Goal: Information Seeking & Learning: Learn about a topic

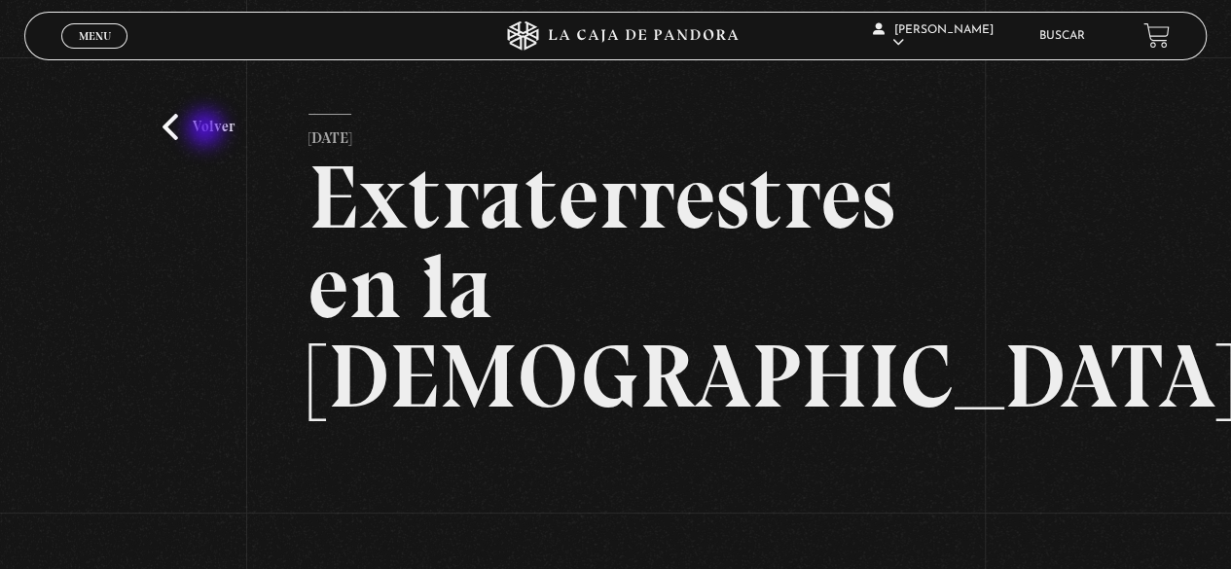
click at [207, 128] on link "Volver" at bounding box center [199, 127] width 72 height 26
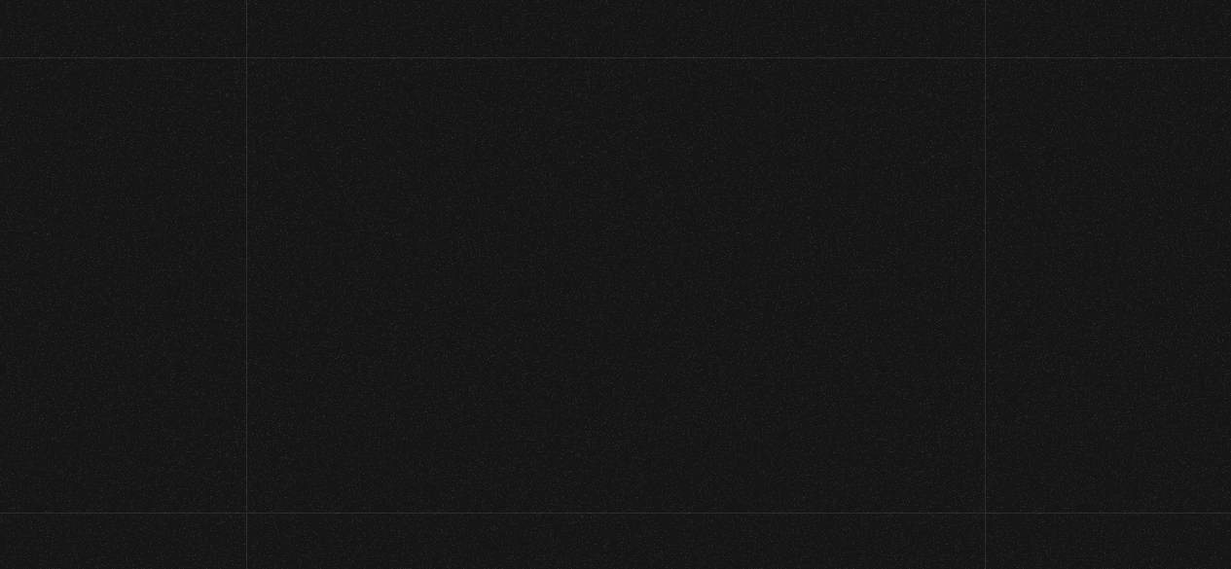
scroll to position [288, 0]
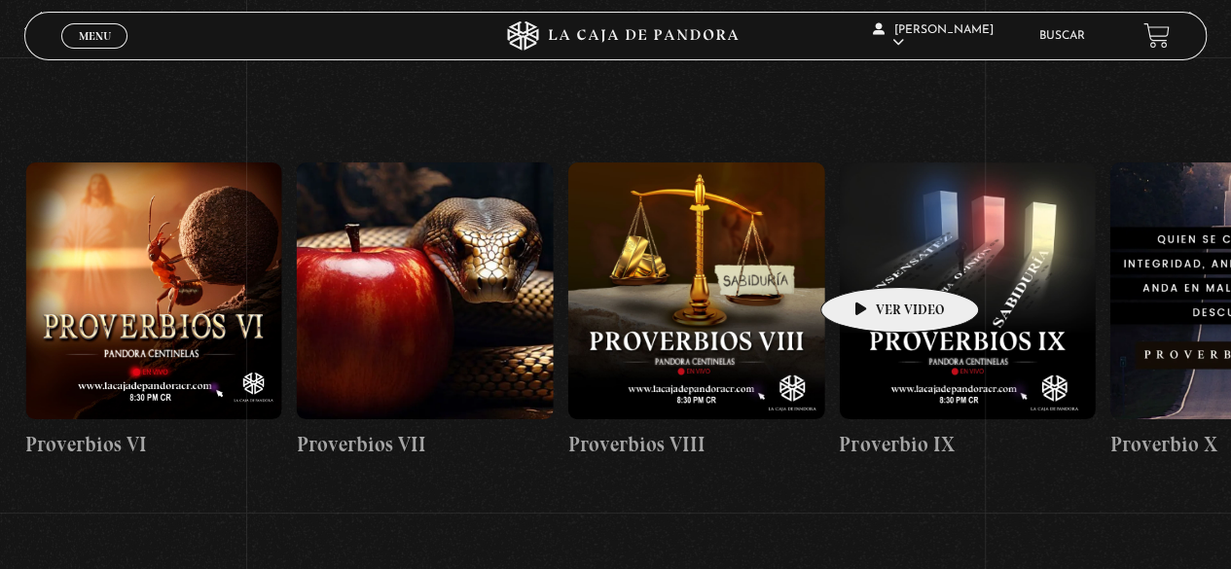
drag, startPoint x: 908, startPoint y: 258, endPoint x: 437, endPoint y: 250, distance: 471.2
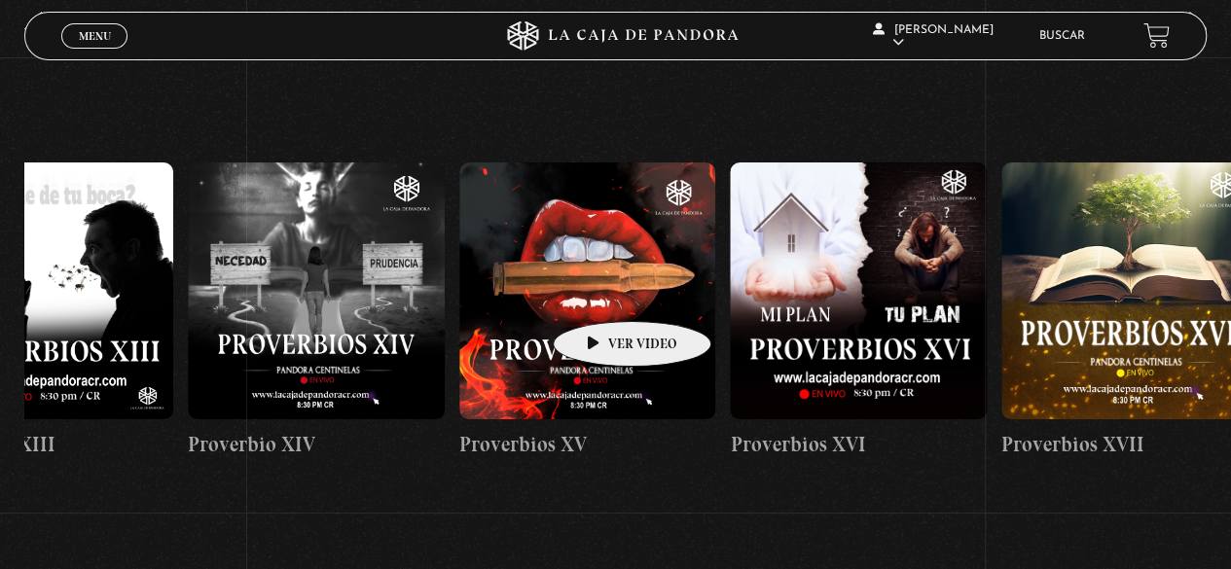
drag, startPoint x: 899, startPoint y: 307, endPoint x: 602, endPoint y: 292, distance: 297.3
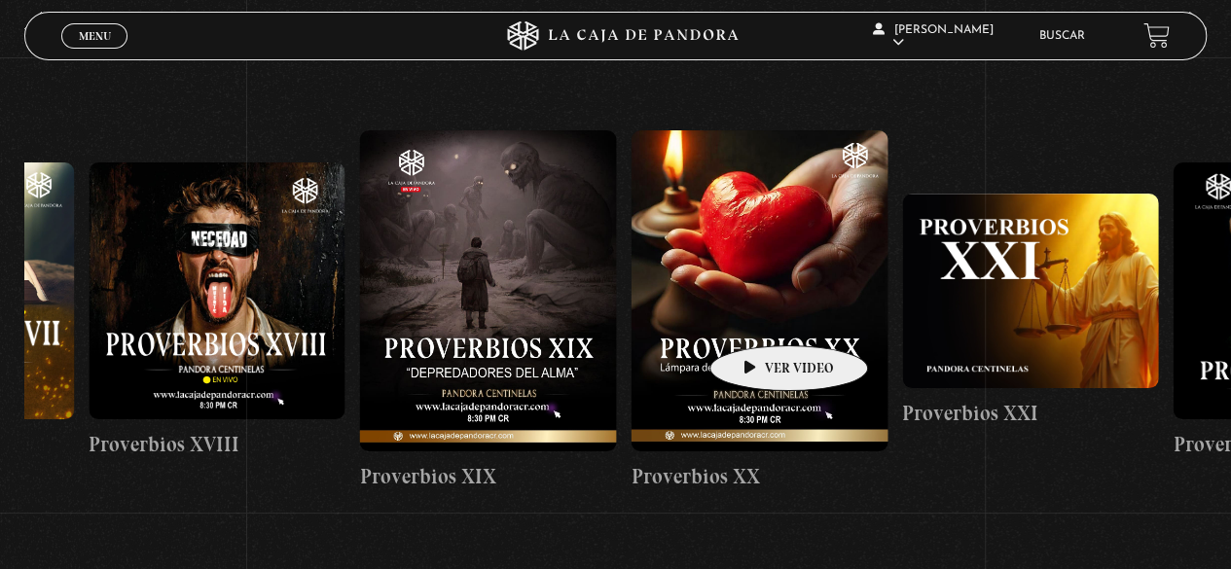
drag, startPoint x: 975, startPoint y: 322, endPoint x: 742, endPoint y: 312, distance: 233.8
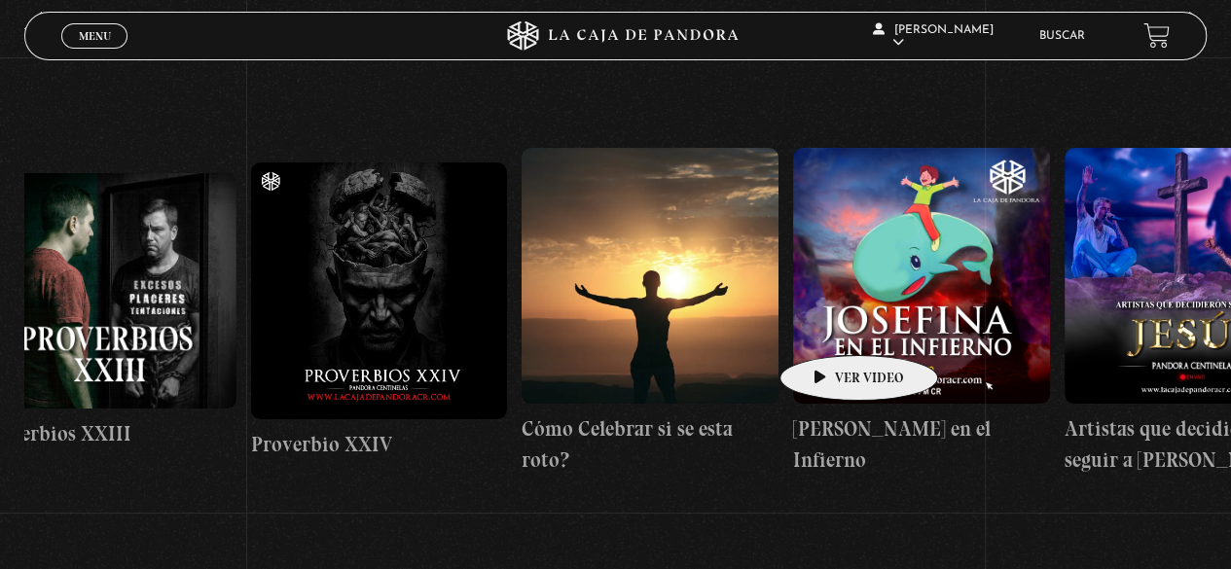
drag, startPoint x: 989, startPoint y: 321, endPoint x: 713, endPoint y: 318, distance: 276.5
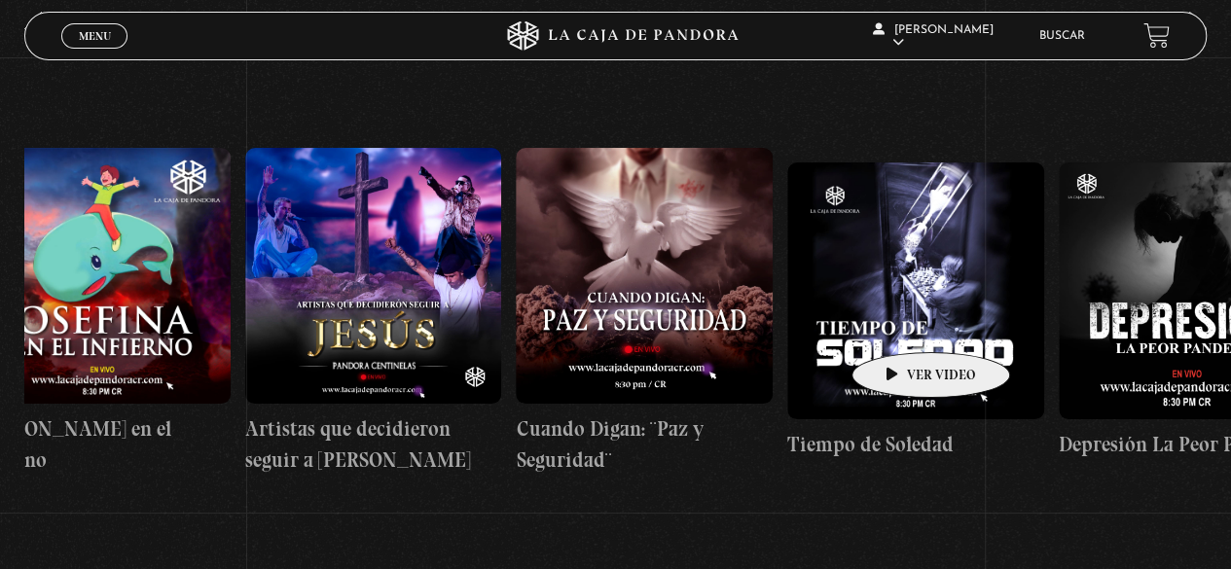
drag, startPoint x: 888, startPoint y: 324, endPoint x: 768, endPoint y: 314, distance: 120.1
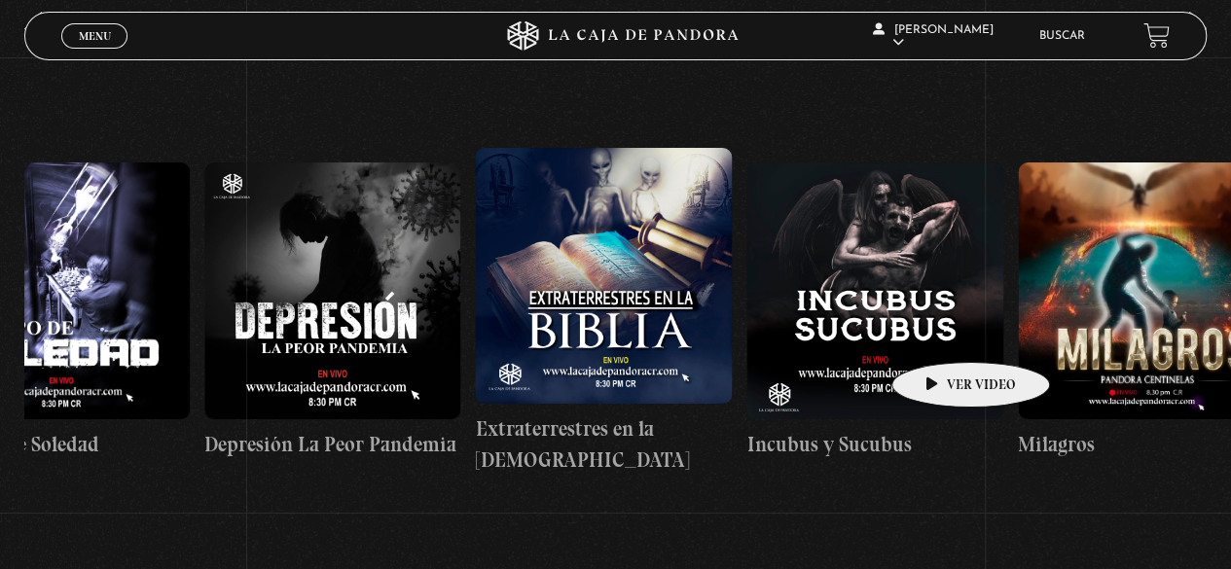
drag, startPoint x: 1104, startPoint y: 329, endPoint x: 931, endPoint y: 336, distance: 173.4
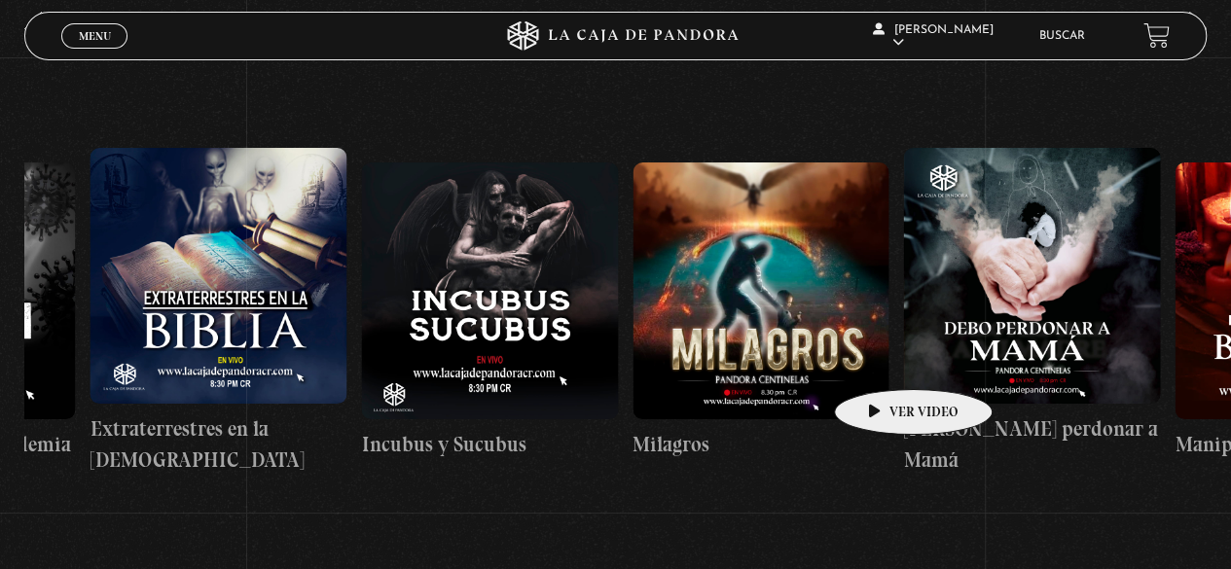
scroll to position [0, 9289]
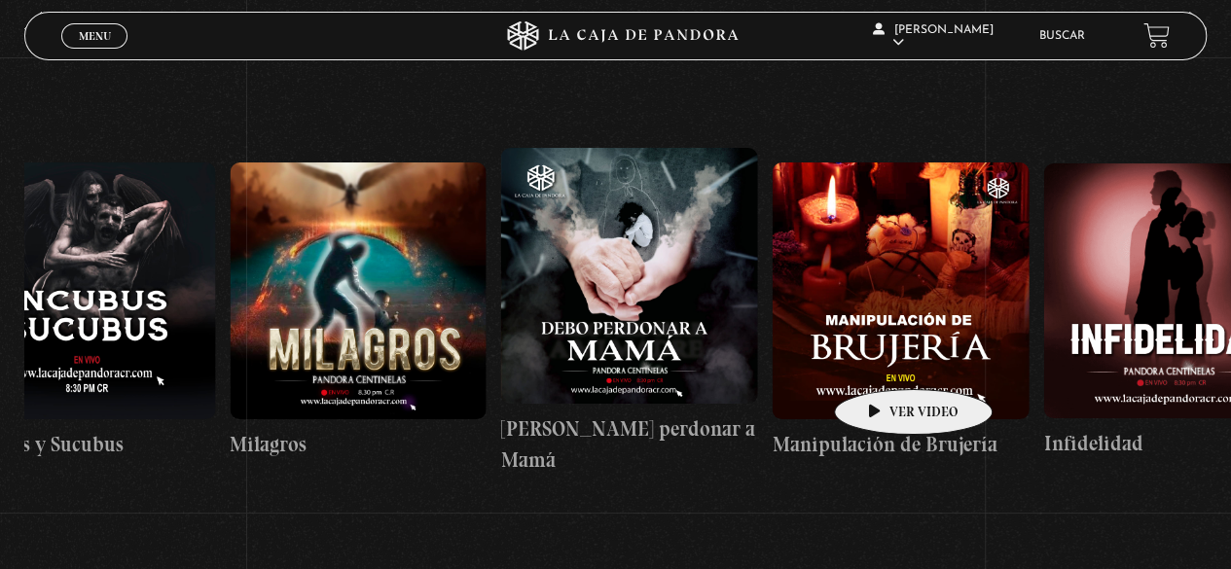
drag, startPoint x: 1012, startPoint y: 363, endPoint x: 857, endPoint y: 360, distance: 155.8
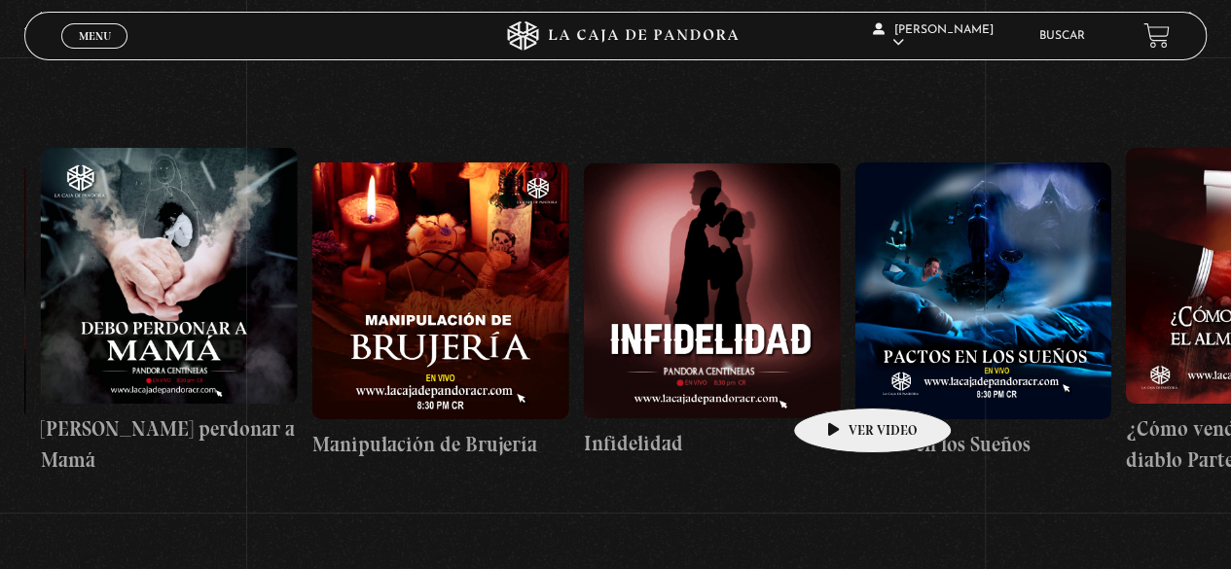
drag, startPoint x: 886, startPoint y: 379, endPoint x: 829, endPoint y: 385, distance: 56.8
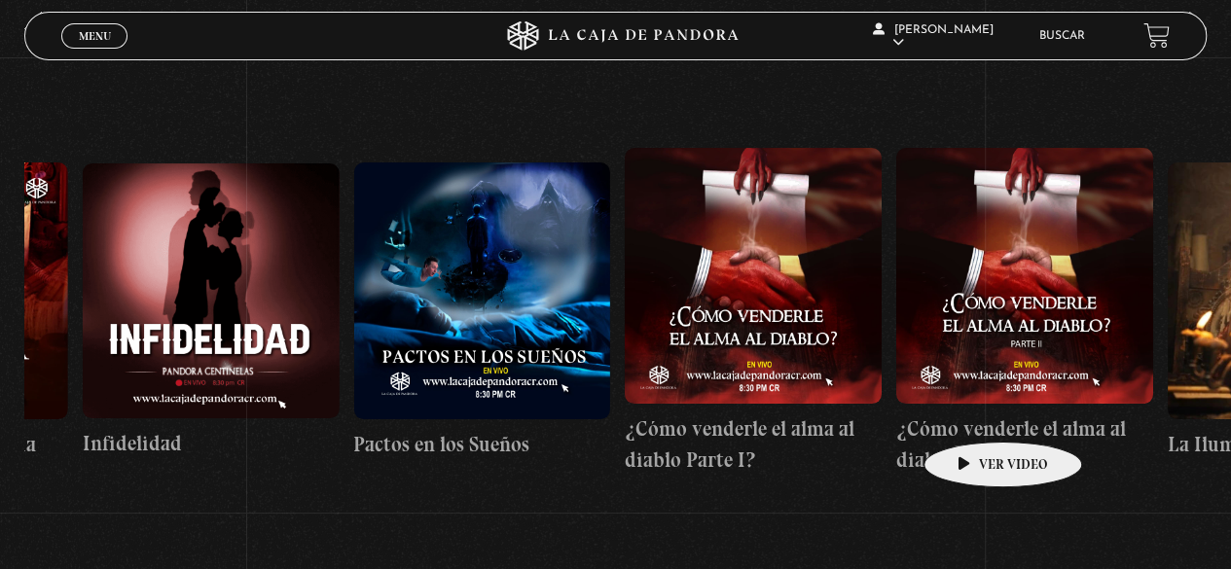
scroll to position [0, 10276]
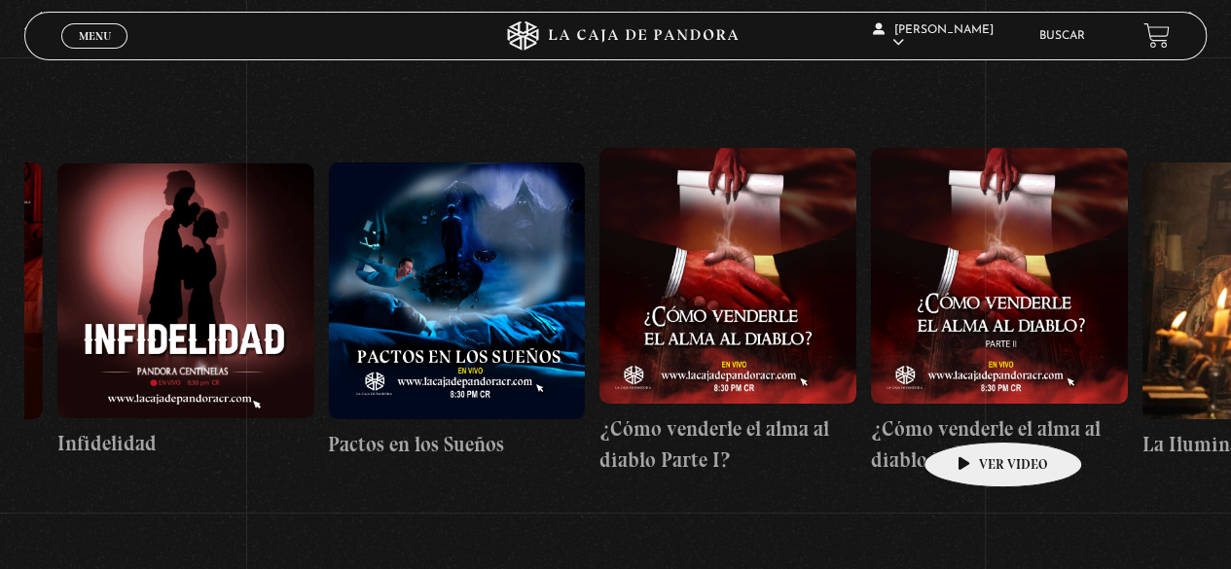
drag, startPoint x: 1065, startPoint y: 408, endPoint x: 965, endPoint y: 415, distance: 100.5
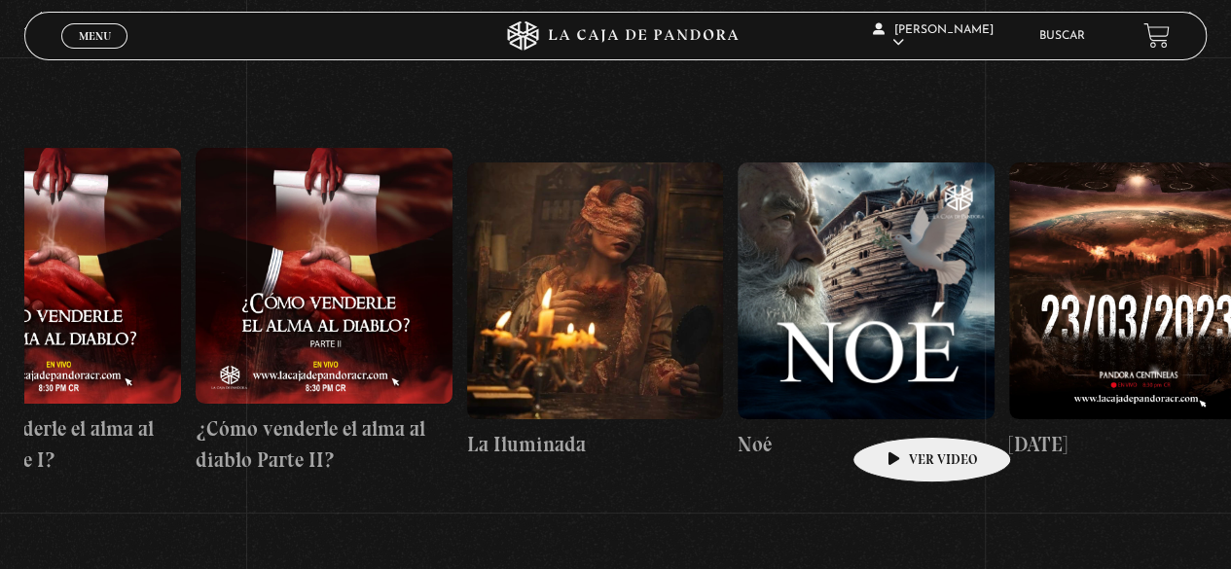
drag, startPoint x: 1032, startPoint y: 411, endPoint x: 893, endPoint y: 407, distance: 139.3
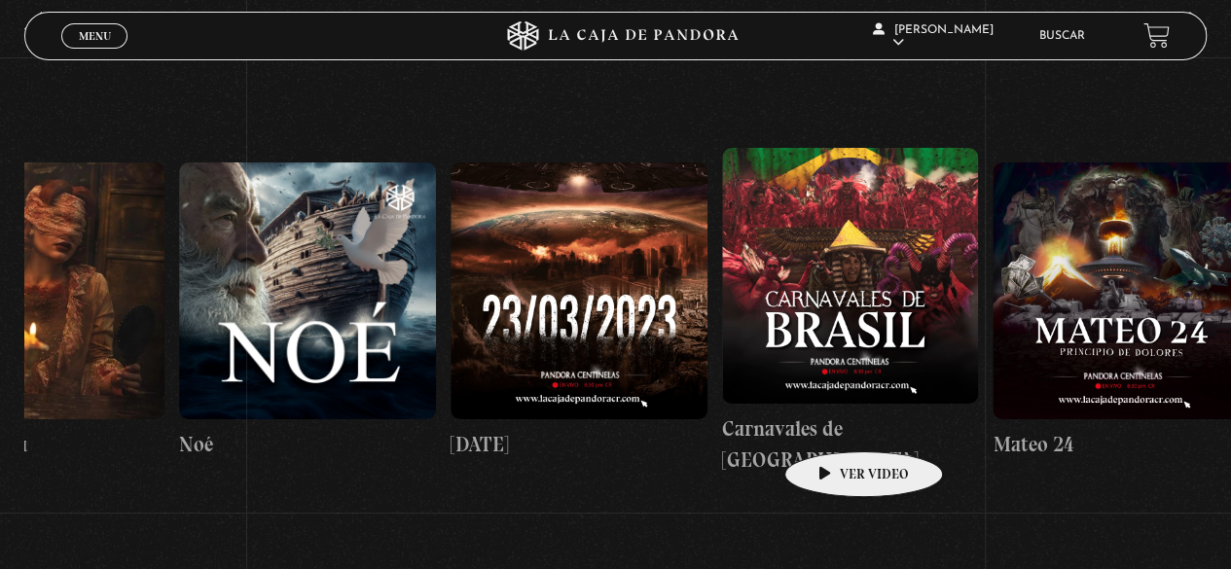
drag, startPoint x: 932, startPoint y: 428, endPoint x: 822, endPoint y: 422, distance: 110.2
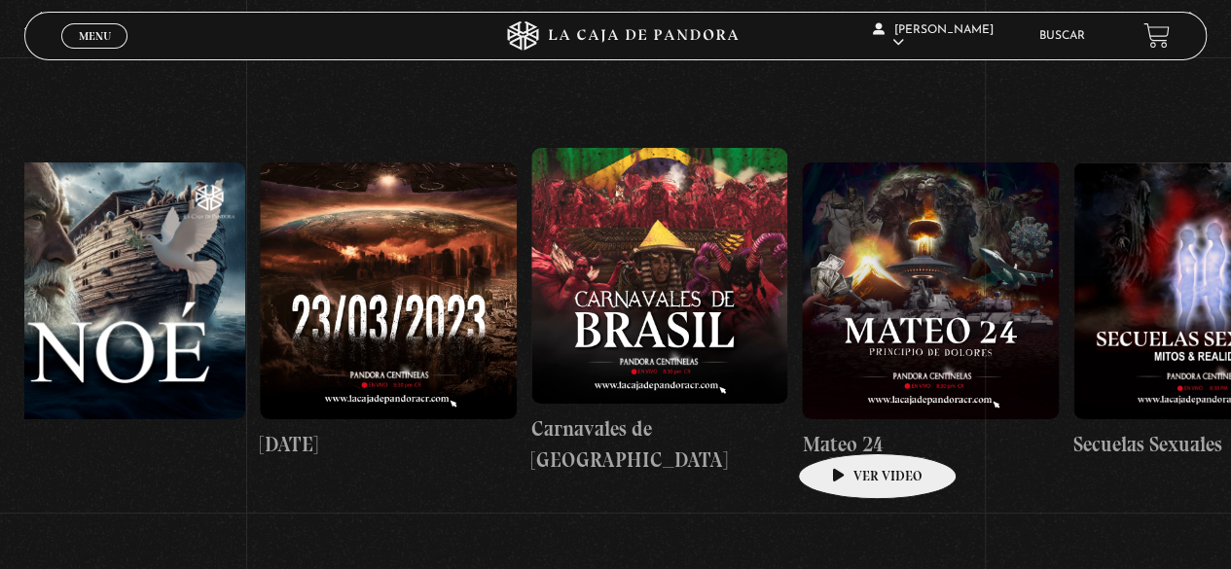
scroll to position [0, 11557]
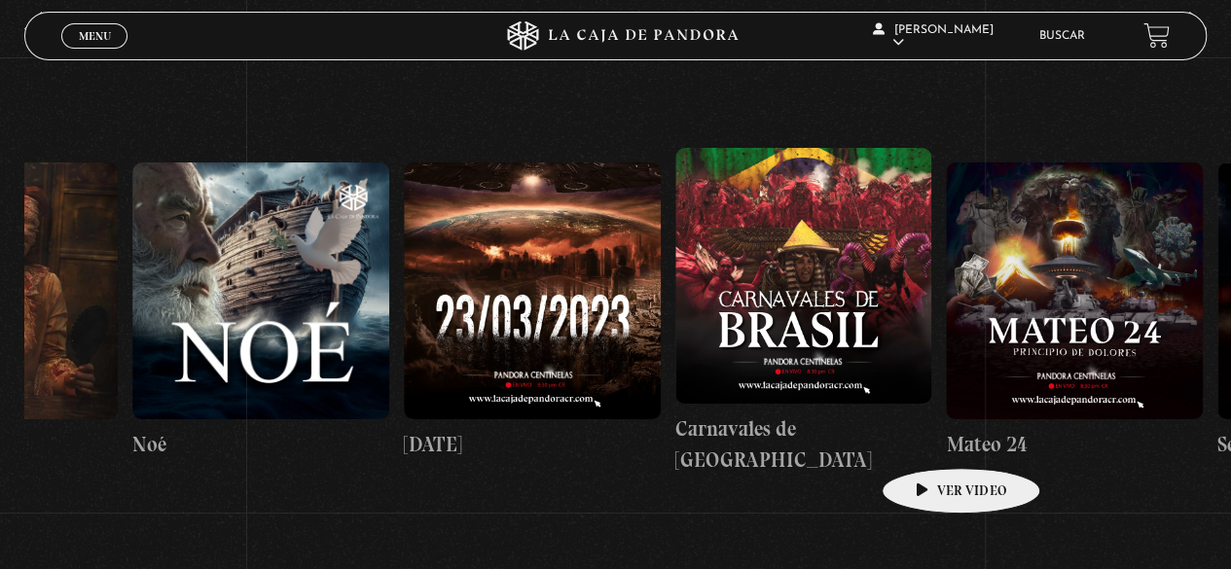
drag, startPoint x: 935, startPoint y: 407, endPoint x: 931, endPoint y: 439, distance: 32.4
click at [931, 439] on link "Carnavales de [GEOGRAPHIC_DATA]" at bounding box center [804, 311] width 257 height 503
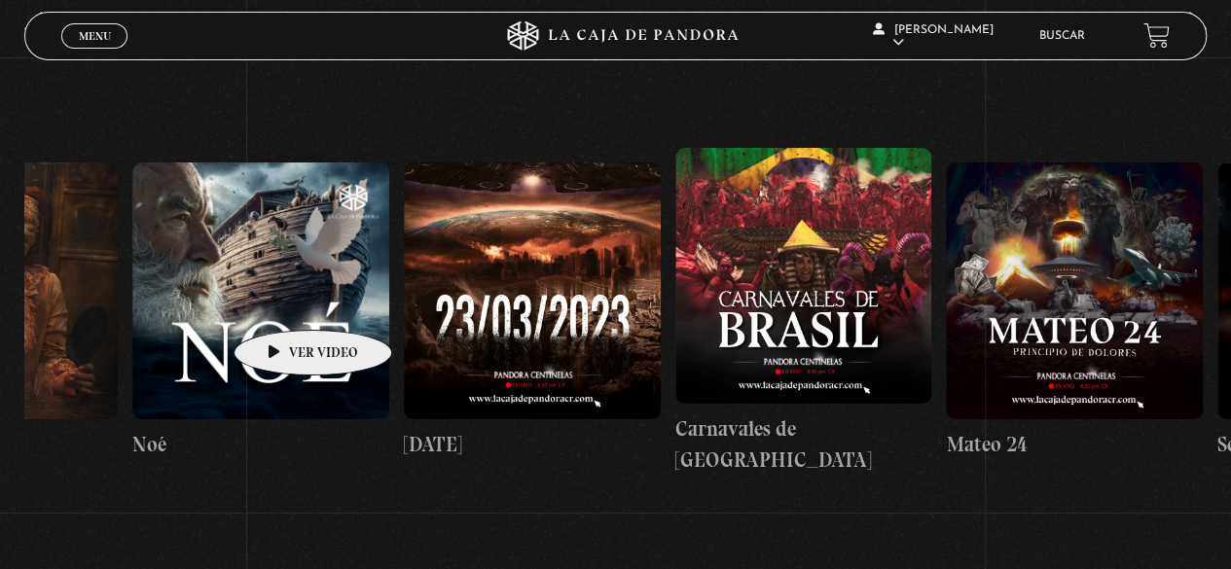
click at [282, 303] on figure at bounding box center [260, 291] width 257 height 257
click at [283, 301] on figure at bounding box center [260, 291] width 257 height 257
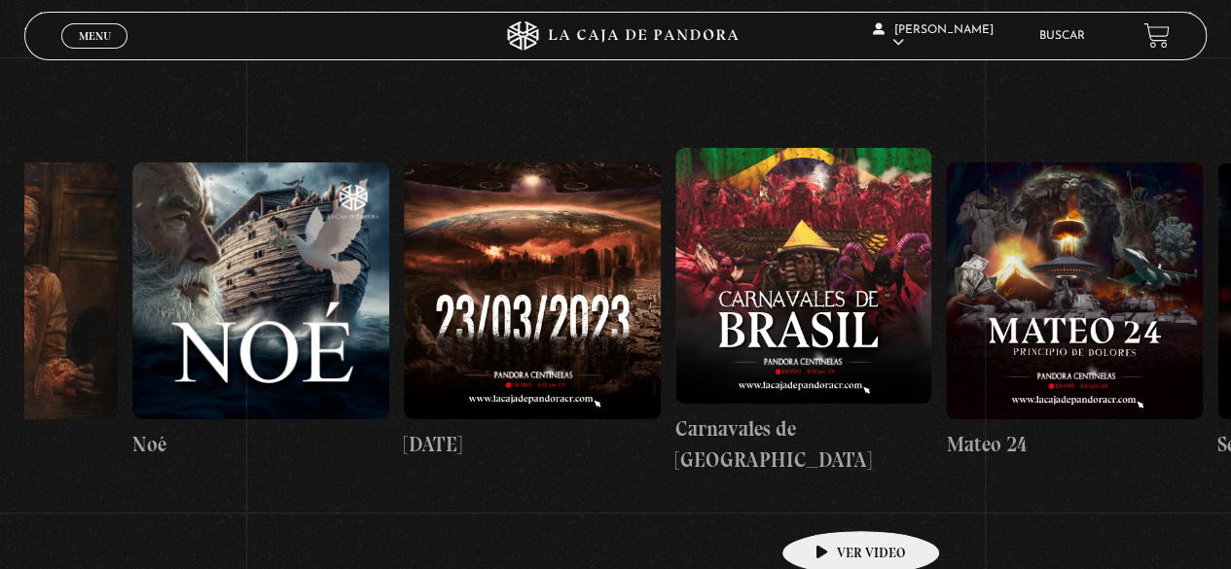
click at [830, 501] on link "Carnavales de [GEOGRAPHIC_DATA]" at bounding box center [804, 311] width 257 height 503
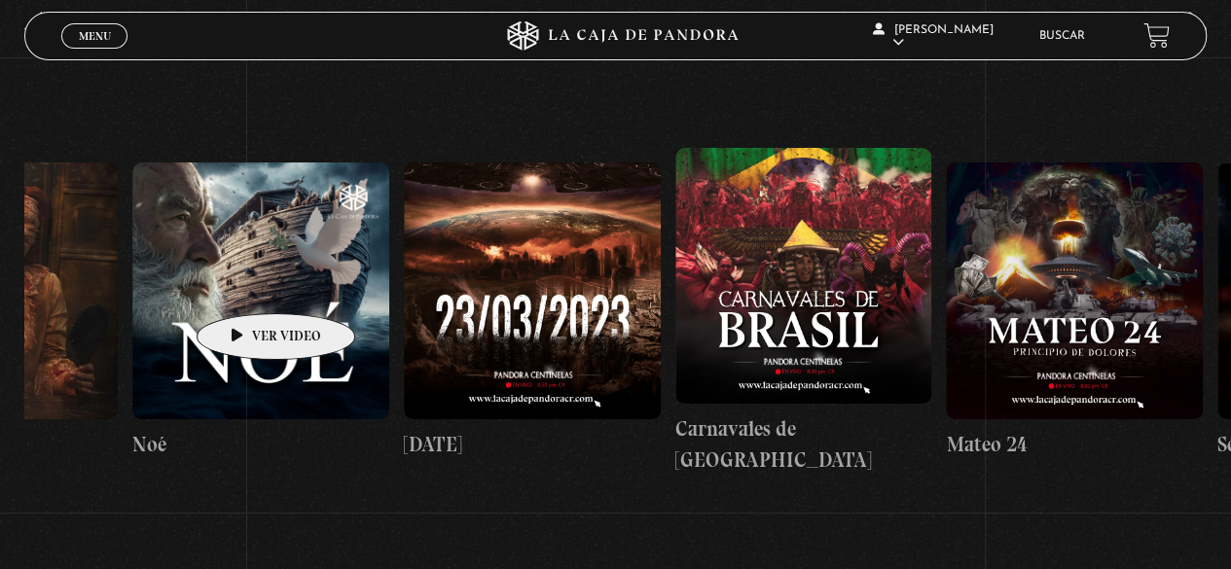
click at [251, 281] on figure at bounding box center [260, 291] width 257 height 257
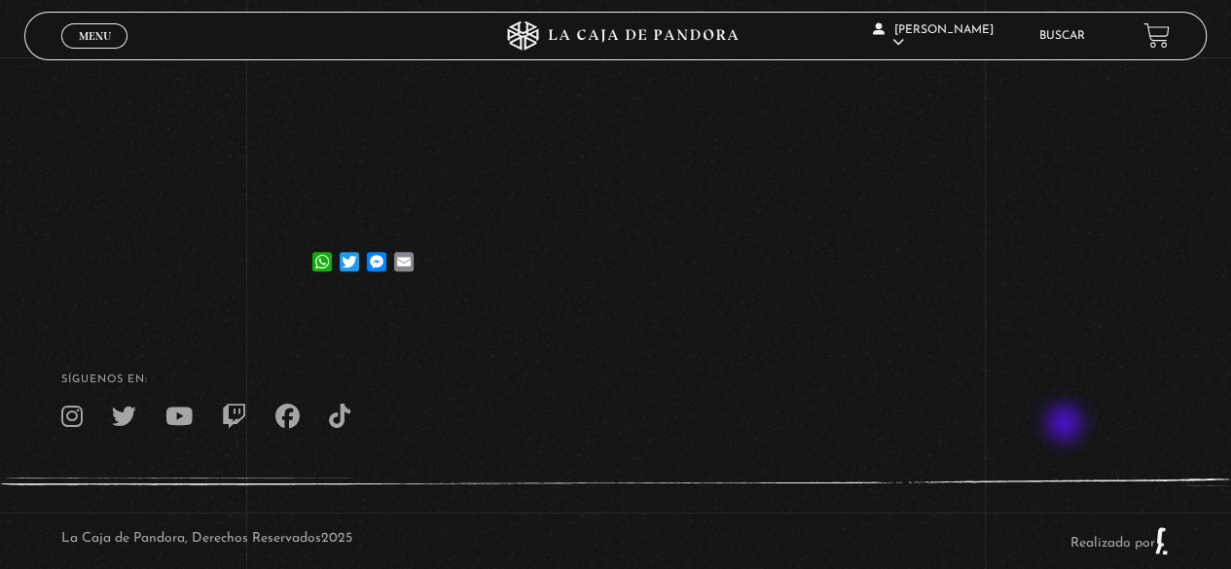
scroll to position [440, 0]
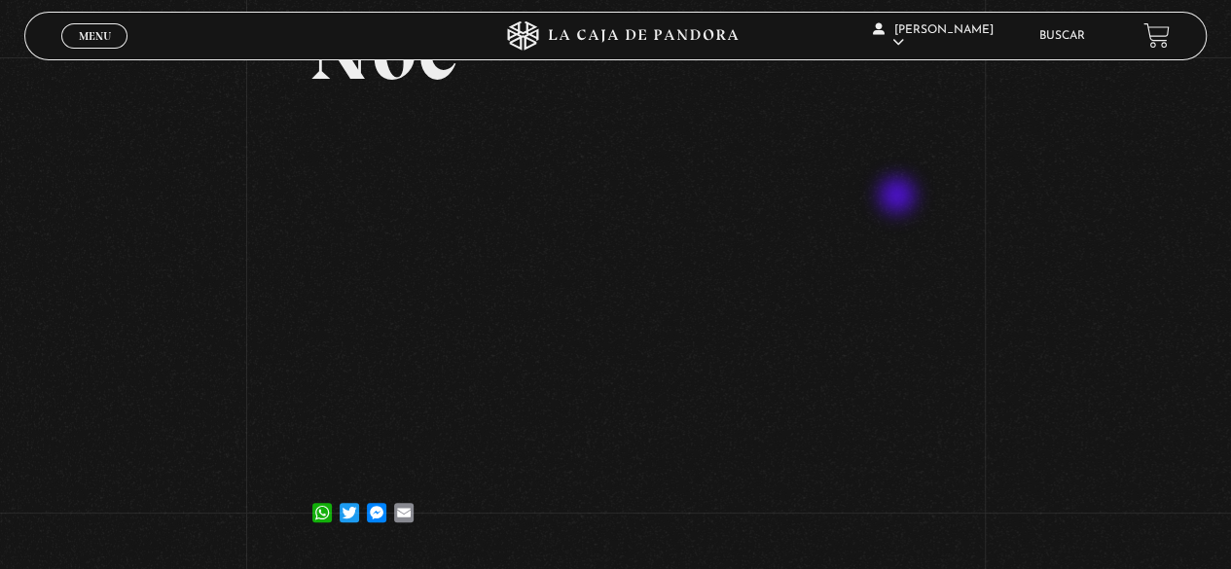
scroll to position [148, 0]
click at [1059, 324] on div "Volver 6 abril, 2023 Noé WhatsApp Twitter Messenger Email" at bounding box center [615, 234] width 1231 height 650
click at [179, 417] on div "Volver 6 abril, 2023 Noé WhatsApp Twitter Messenger Email" at bounding box center [615, 234] width 1231 height 650
click at [1104, 201] on div "Volver 6 abril, 2023 Noé WhatsApp Twitter Messenger Email" at bounding box center [615, 234] width 1231 height 650
